Goal: Information Seeking & Learning: Find specific page/section

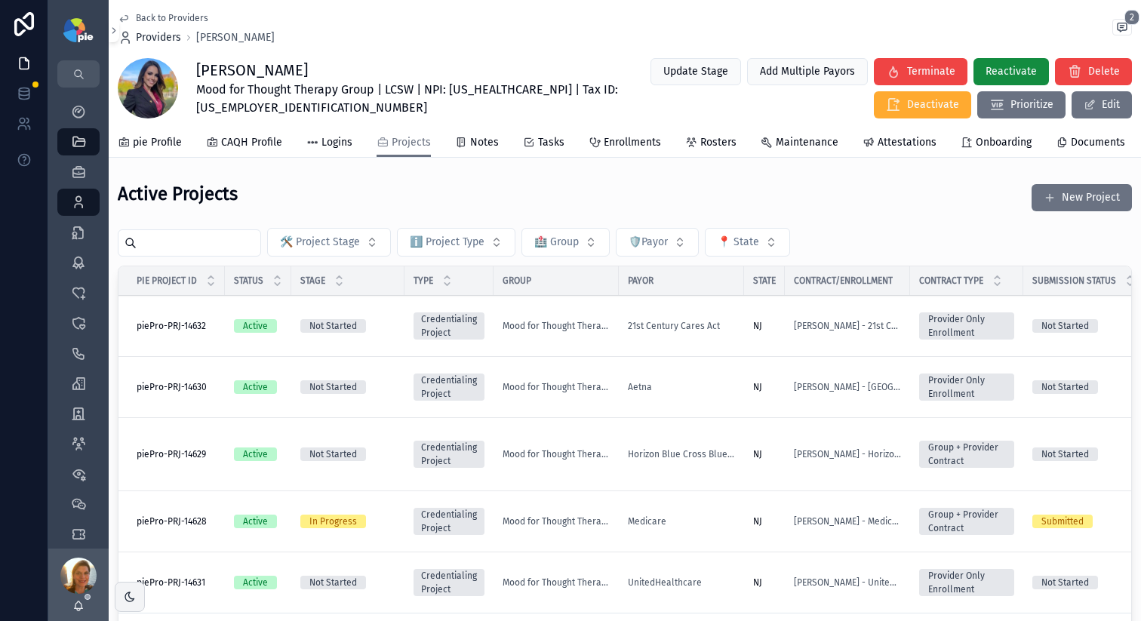
click at [165, 40] on span "Providers" at bounding box center [158, 37] width 45 height 15
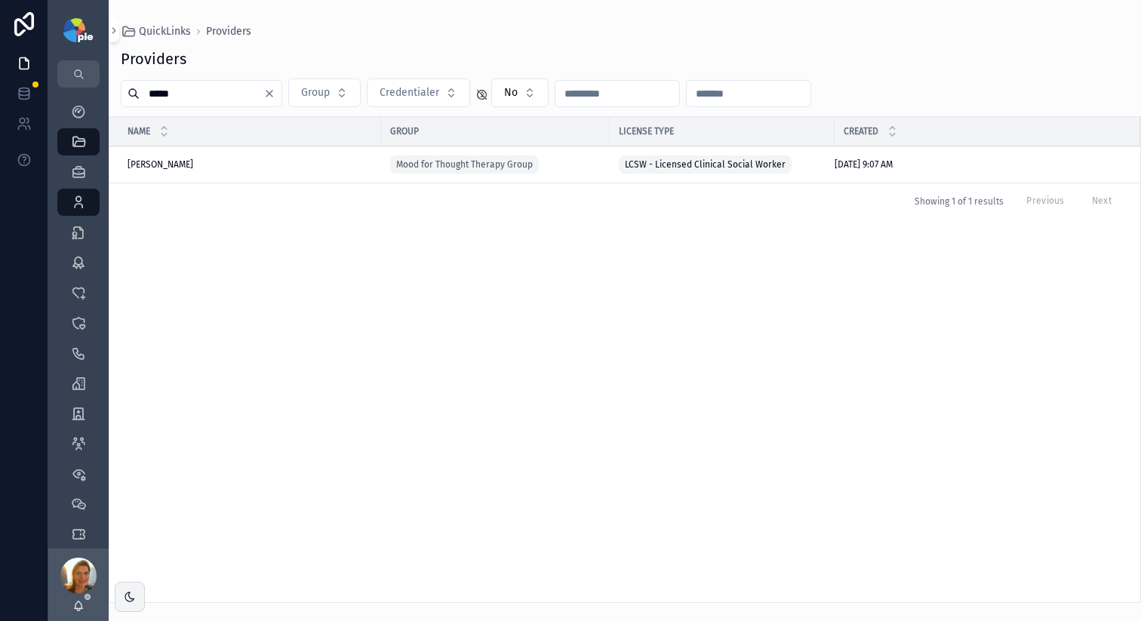
click at [161, 88] on input "*****" at bounding box center [202, 93] width 124 height 21
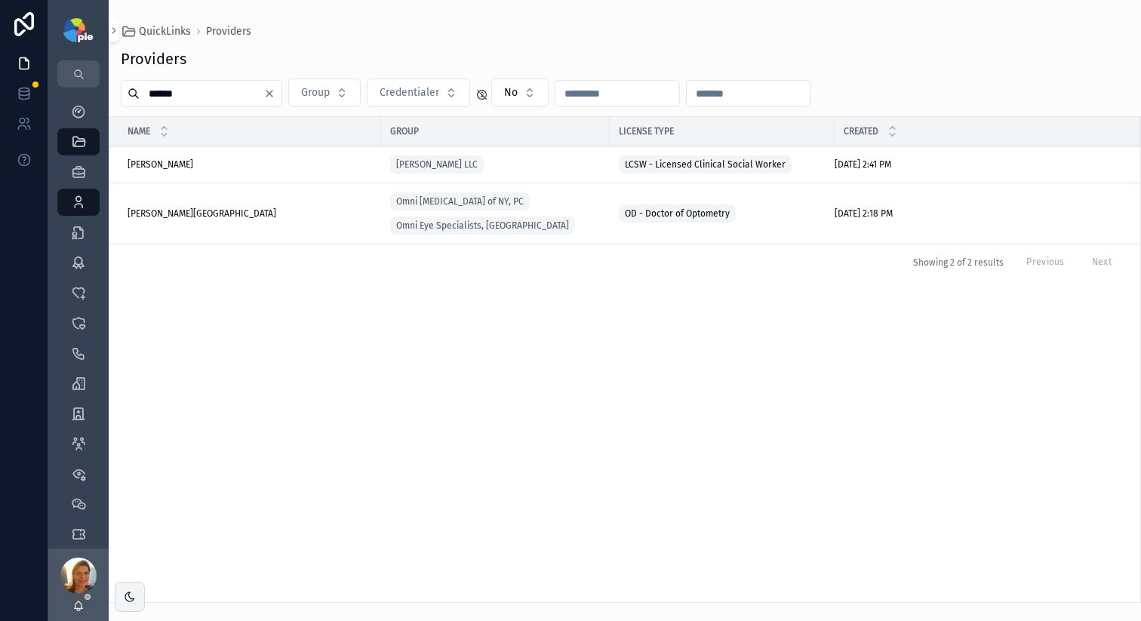
type input "******"
click at [195, 219] on span "Ovittore-Kenney, Kimberley" at bounding box center [202, 214] width 149 height 12
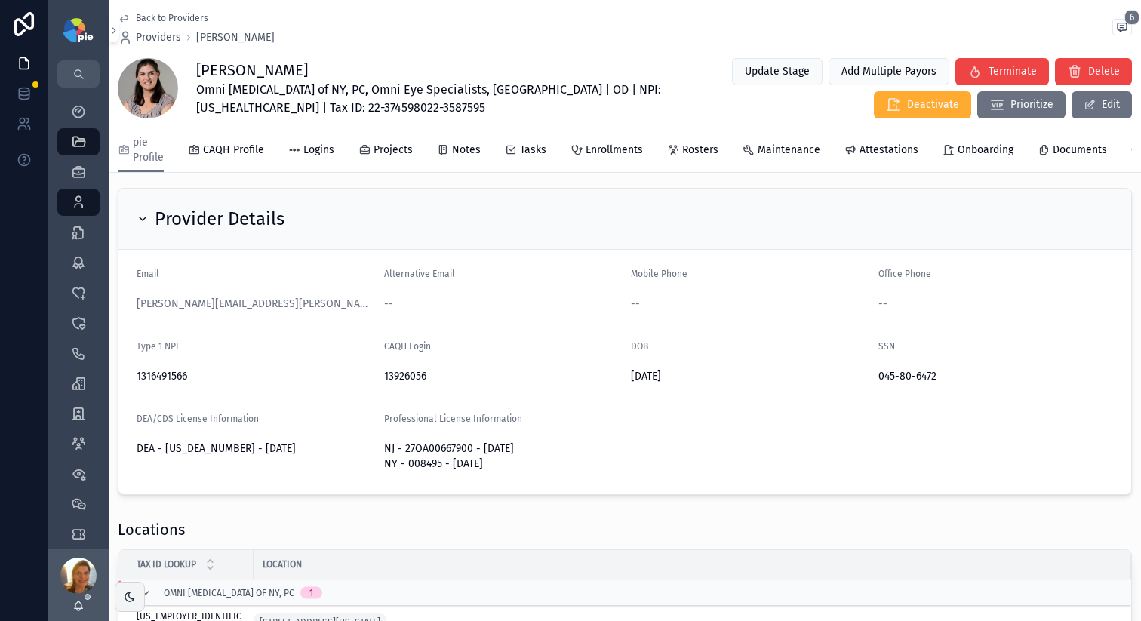
scroll to position [194, 0]
click at [81, 492] on icon "scrollable content" at bounding box center [78, 485] width 15 height 15
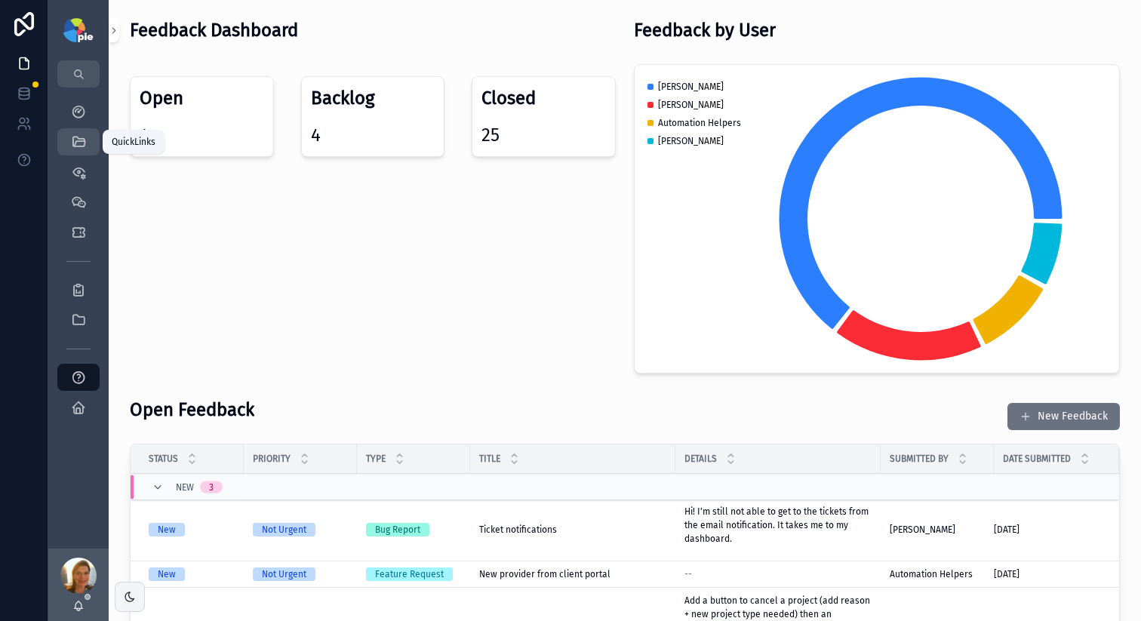
click at [78, 137] on icon "scrollable content" at bounding box center [78, 141] width 15 height 15
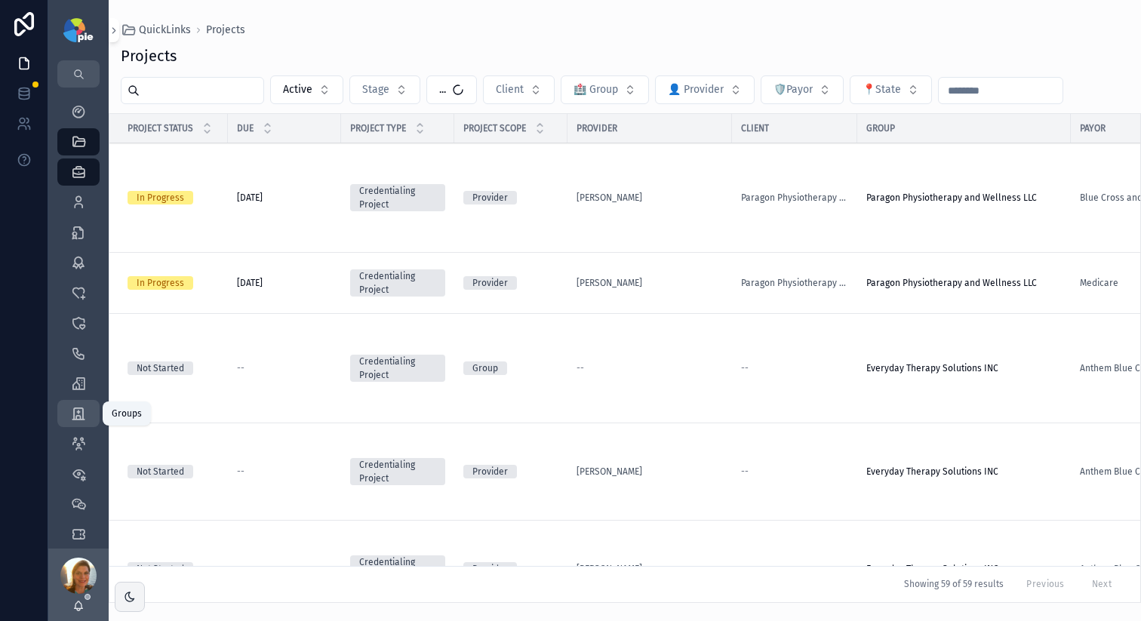
click at [77, 406] on icon "scrollable content" at bounding box center [78, 413] width 15 height 15
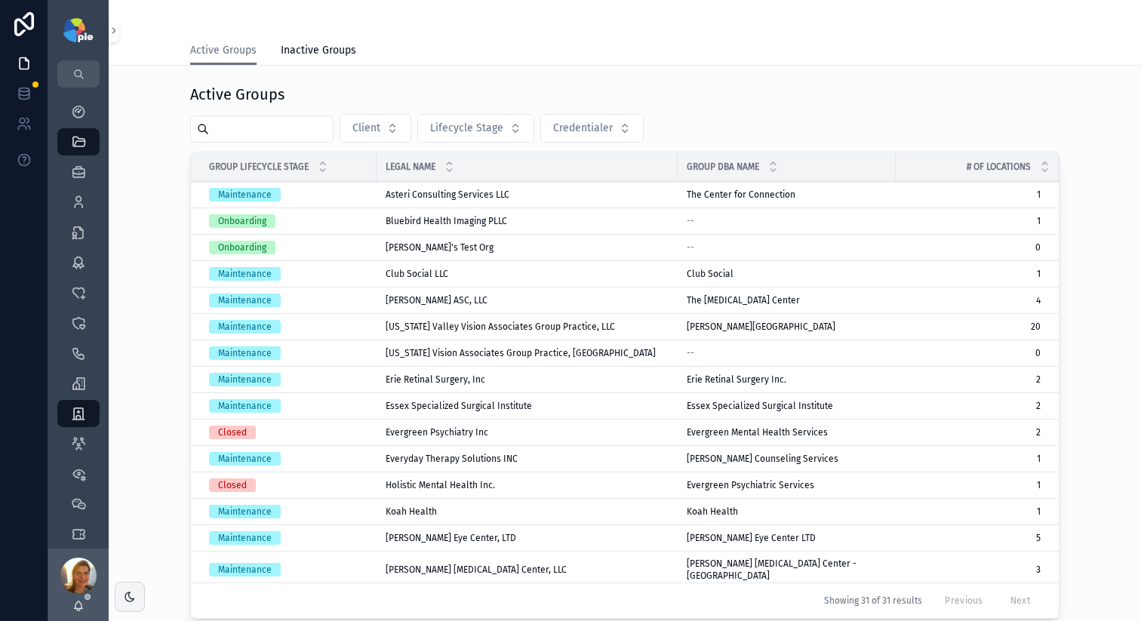
click at [247, 125] on input "scrollable content" at bounding box center [271, 128] width 124 height 21
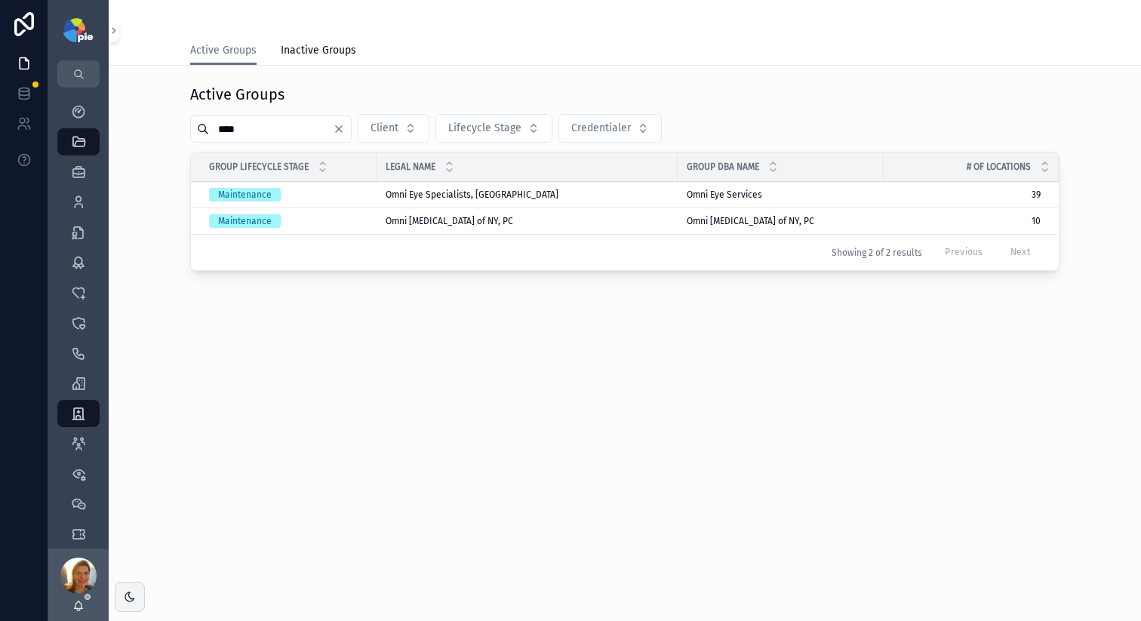
type input "****"
click at [549, 220] on div "Omni Eye Surgery of NY, PC Omni Eye Surgery of NY, PC" at bounding box center [527, 221] width 283 height 12
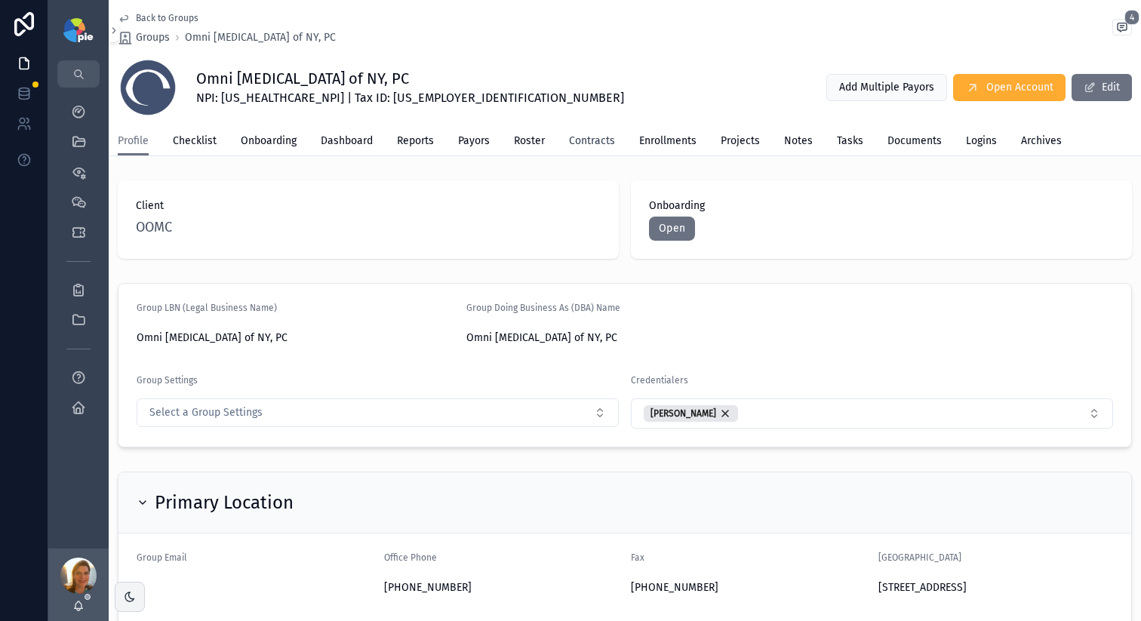
click at [610, 142] on span "Contracts" at bounding box center [592, 141] width 46 height 15
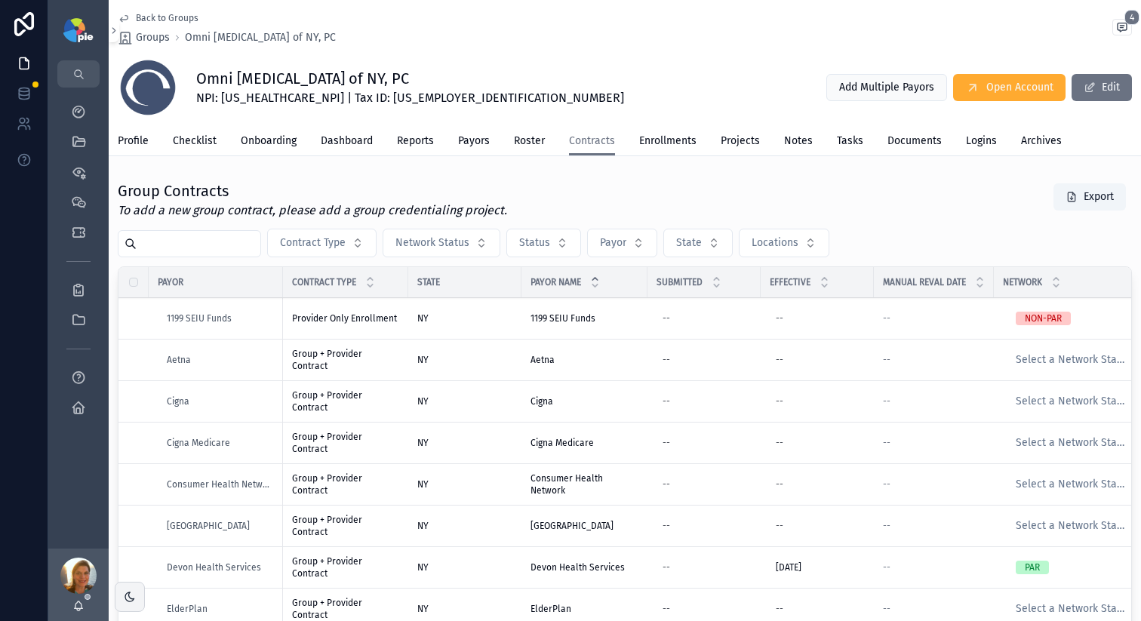
click at [217, 242] on input "scrollable content" at bounding box center [199, 243] width 124 height 21
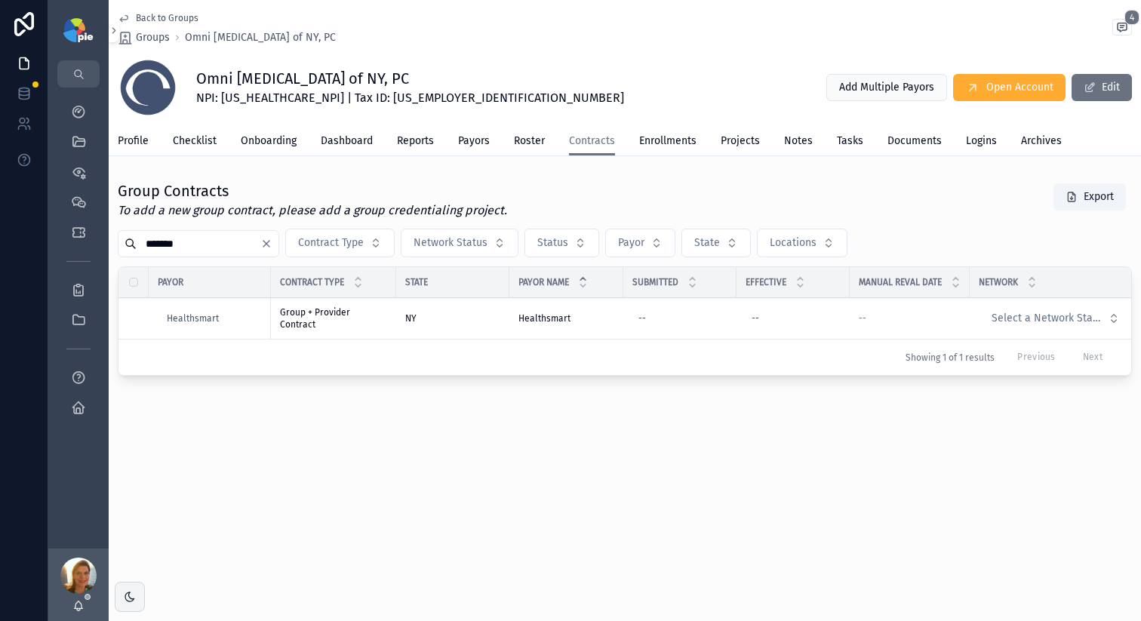
type input "*******"
click at [442, 316] on div "NY" at bounding box center [452, 318] width 95 height 12
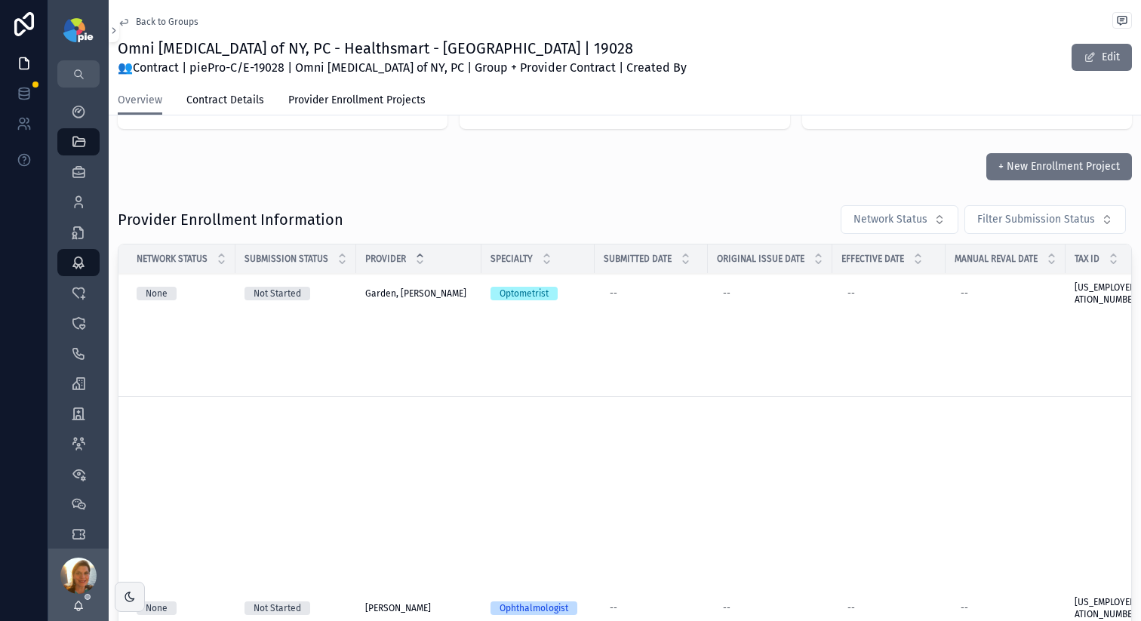
scroll to position [163, 0]
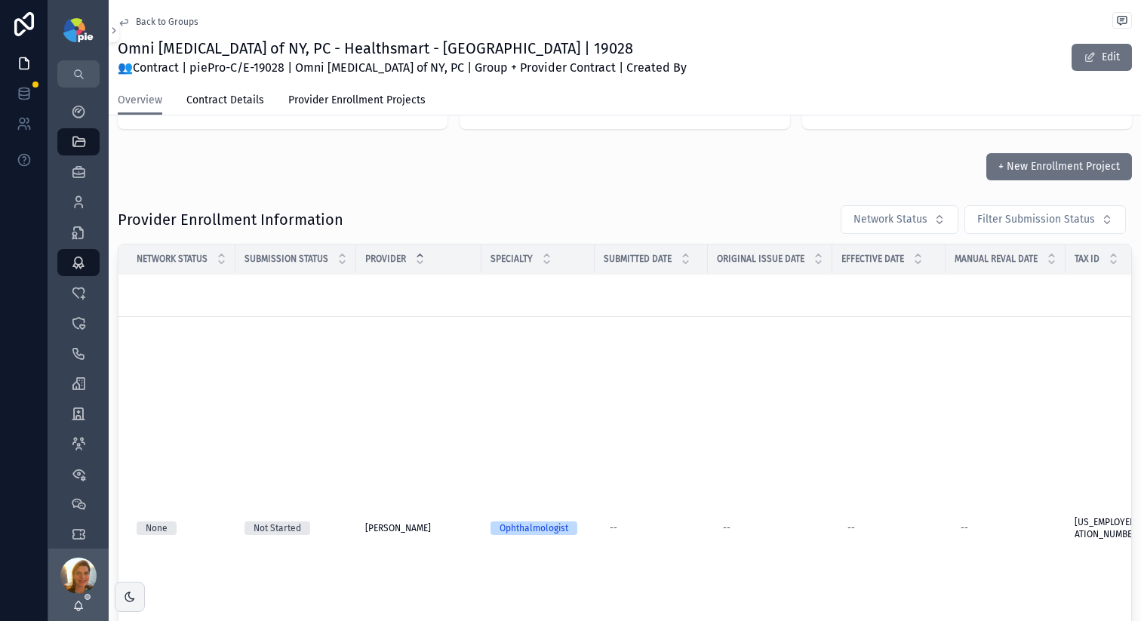
drag, startPoint x: 131, startPoint y: 497, endPoint x: 141, endPoint y: 479, distance: 21.0
click at [131, 317] on td "None" at bounding box center [176, 214] width 117 height 206
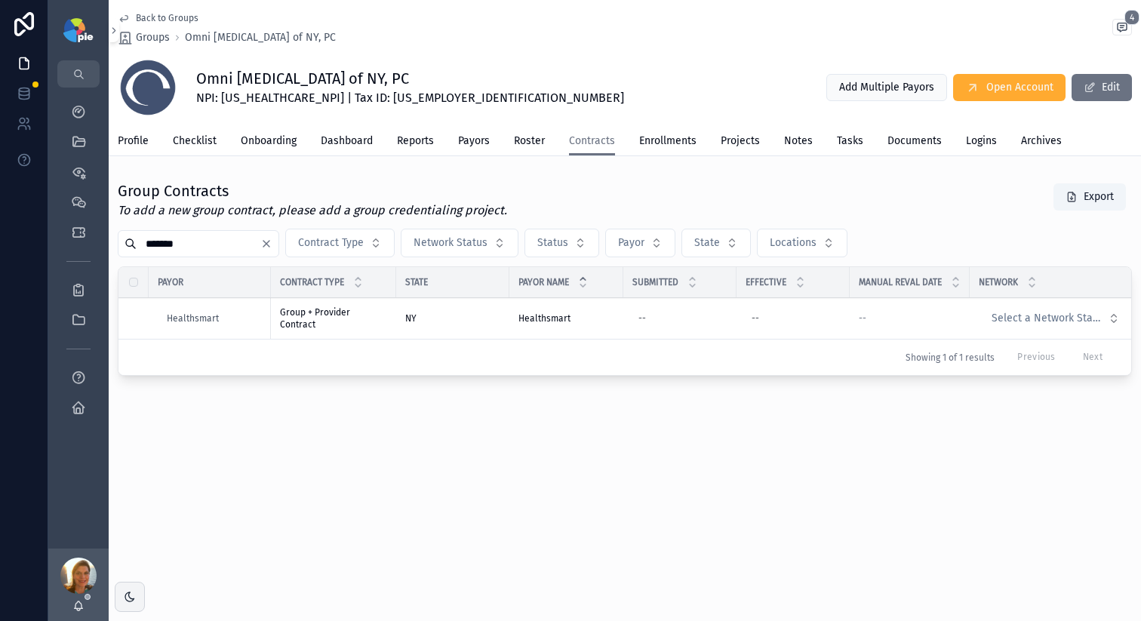
click at [473, 322] on div "NY" at bounding box center [452, 318] width 95 height 12
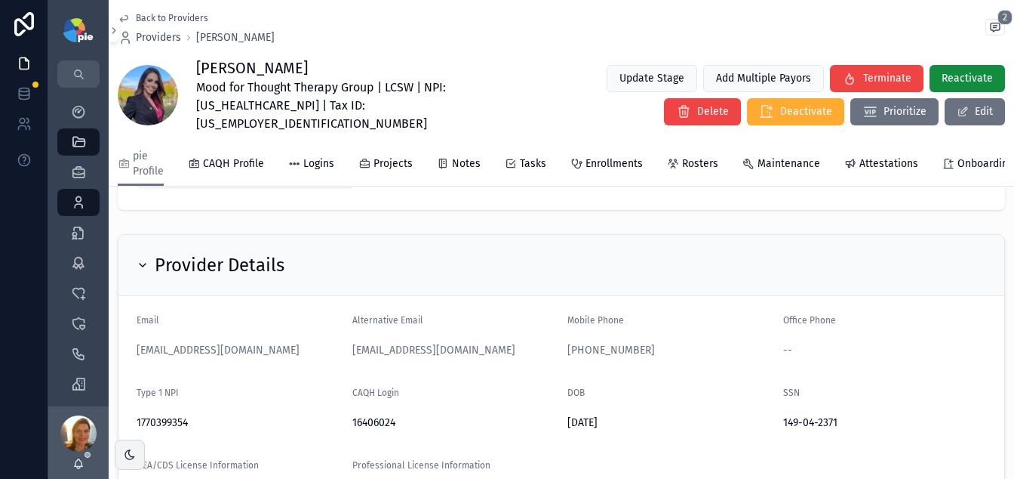
scroll to position [221, 0]
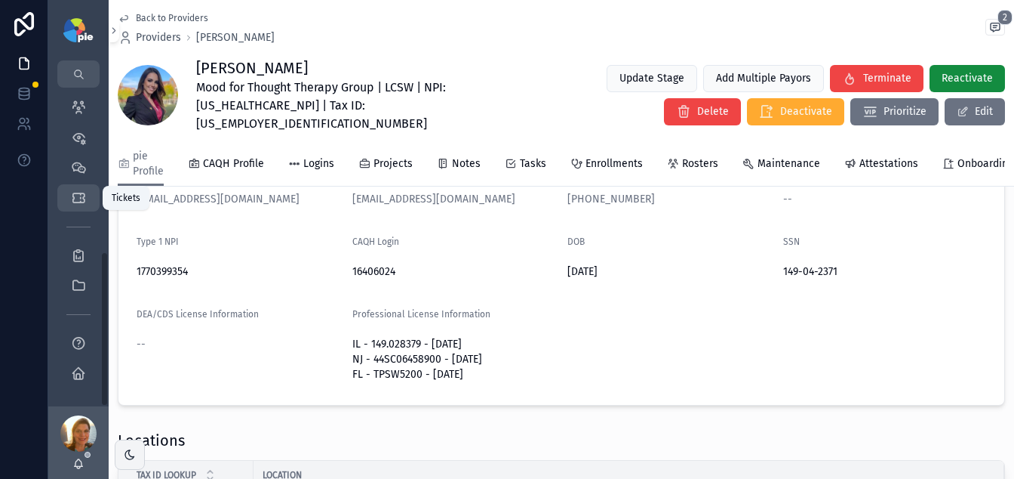
click at [72, 205] on icon "scrollable content" at bounding box center [78, 197] width 15 height 15
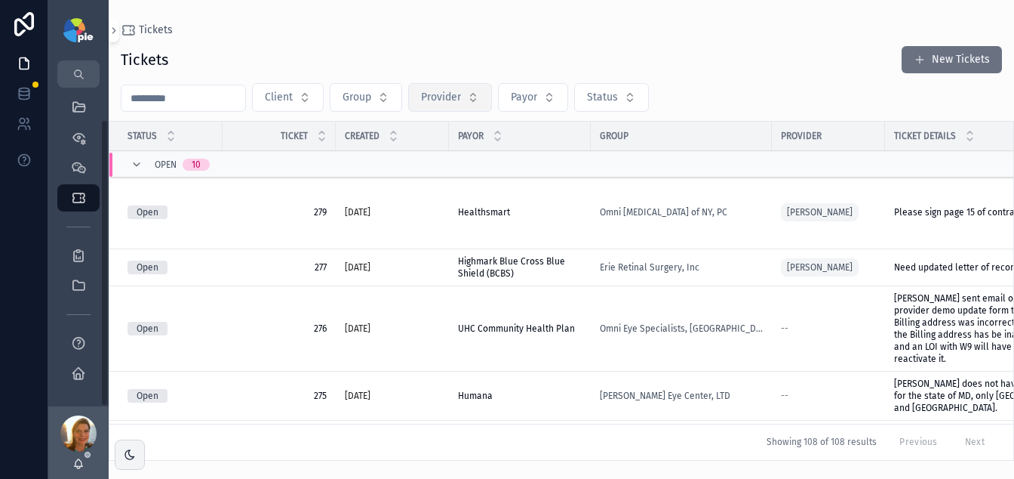
click at [435, 103] on span "Provider" at bounding box center [441, 97] width 40 height 15
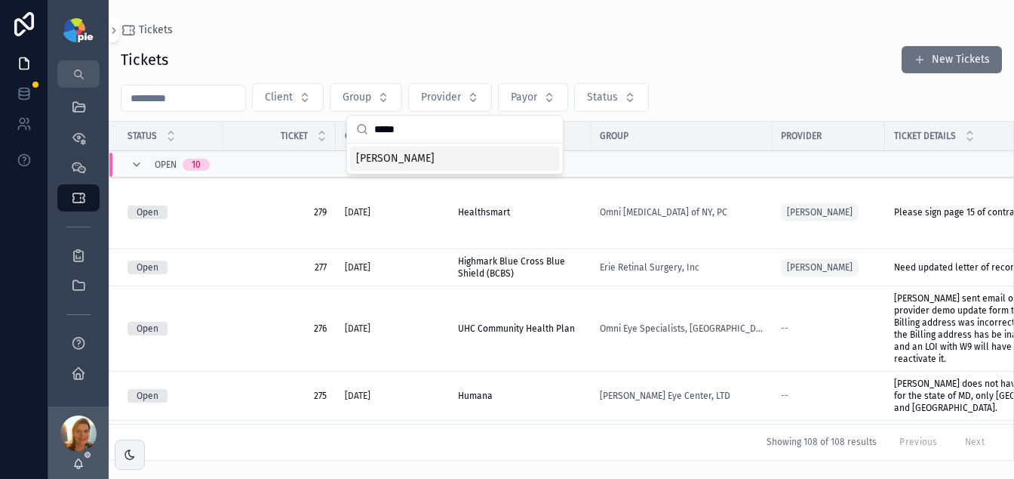
type input "*****"
click at [422, 165] on span "[PERSON_NAME]" at bounding box center [395, 158] width 78 height 15
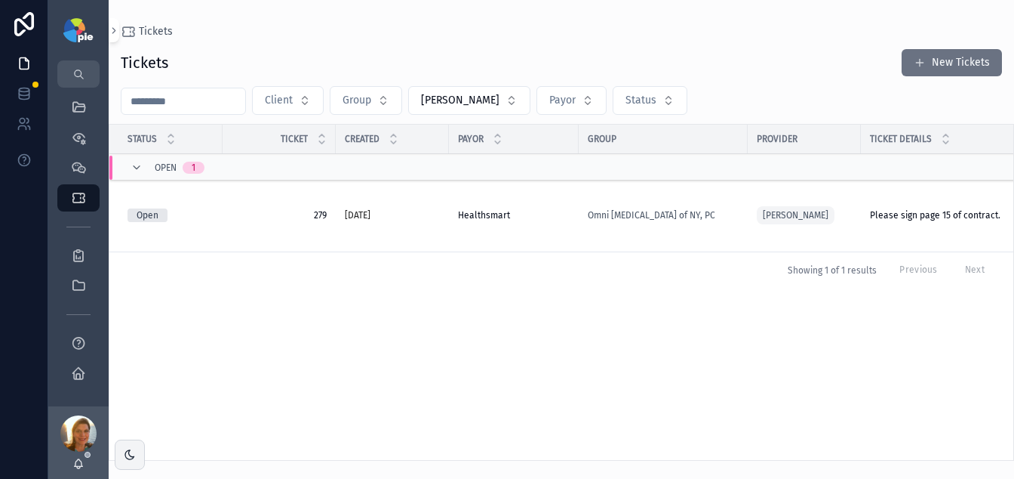
click at [552, 209] on div "Healthsmart Healthsmart" at bounding box center [514, 215] width 112 height 12
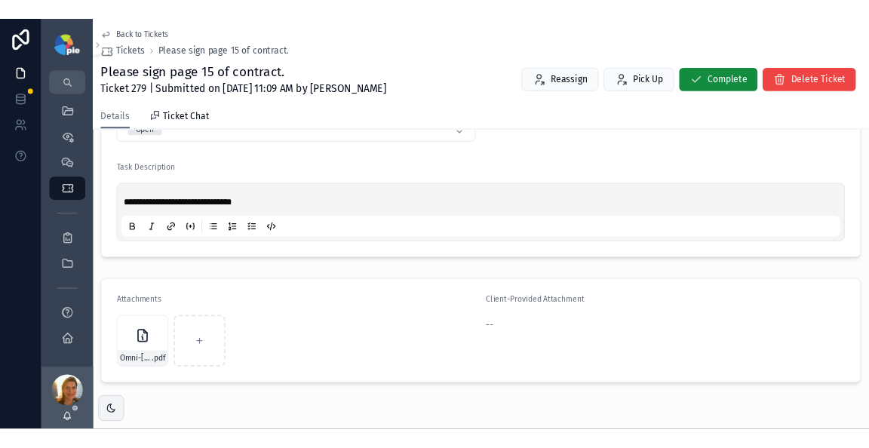
scroll to position [488, 0]
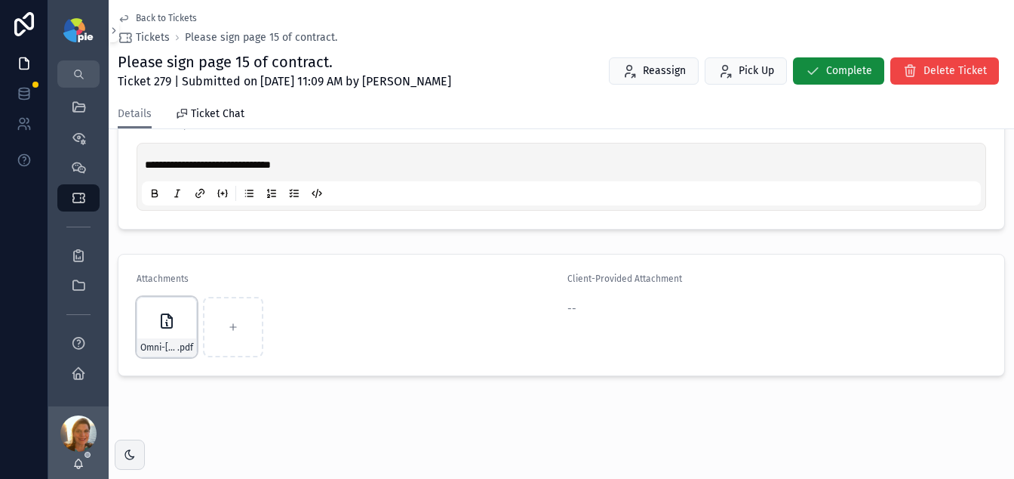
click at [144, 325] on div "Omni-[MEDICAL_DATA]-of-NY-PC-Agreement .pdf" at bounding box center [167, 327] width 60 height 60
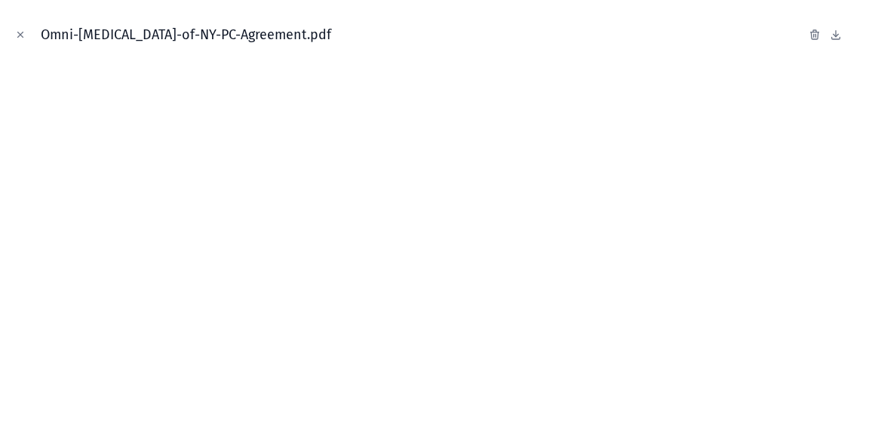
scroll to position [488, 0]
